Goal: Information Seeking & Learning: Understand process/instructions

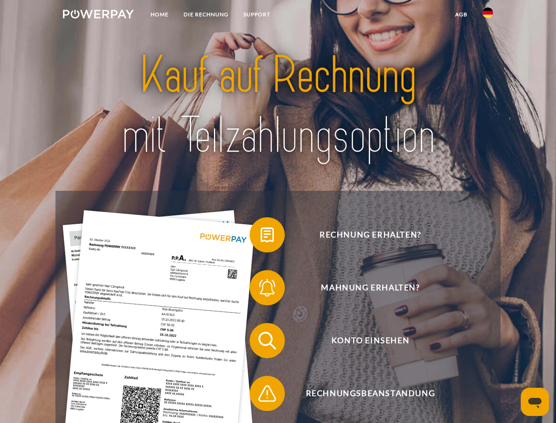
click at [98, 15] on img at bounding box center [98, 14] width 71 height 9
click at [488, 15] on img at bounding box center [488, 12] width 11 height 11
click at [461, 15] on link "agb" at bounding box center [461, 15] width 27 height 16
click at [261, 236] on span at bounding box center [254, 235] width 44 height 44
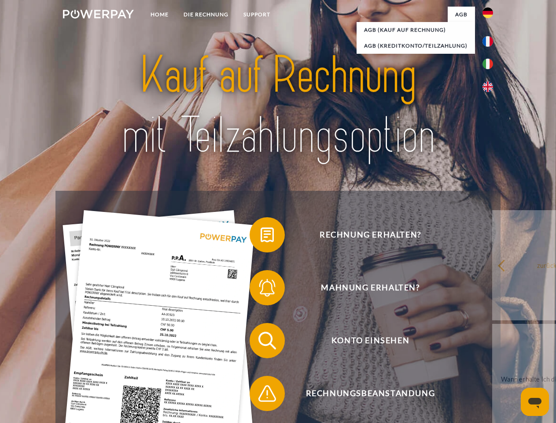
click at [261, 289] on span at bounding box center [254, 287] width 44 height 44
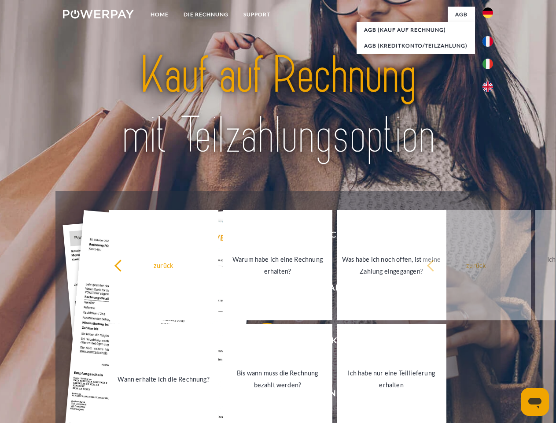
click at [261, 342] on link "Bis wann muss die Rechnung bezahlt werden?" at bounding box center [278, 379] width 110 height 110
click at [261, 395] on span at bounding box center [254, 393] width 44 height 44
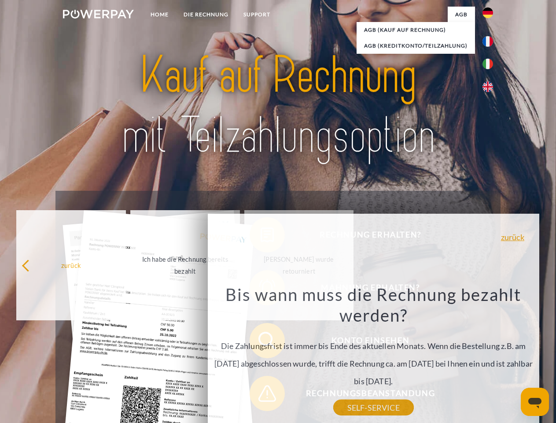
click at [535, 402] on icon "Messaging-Fenster öffnen" at bounding box center [534, 403] width 13 height 11
